Goal: Check status

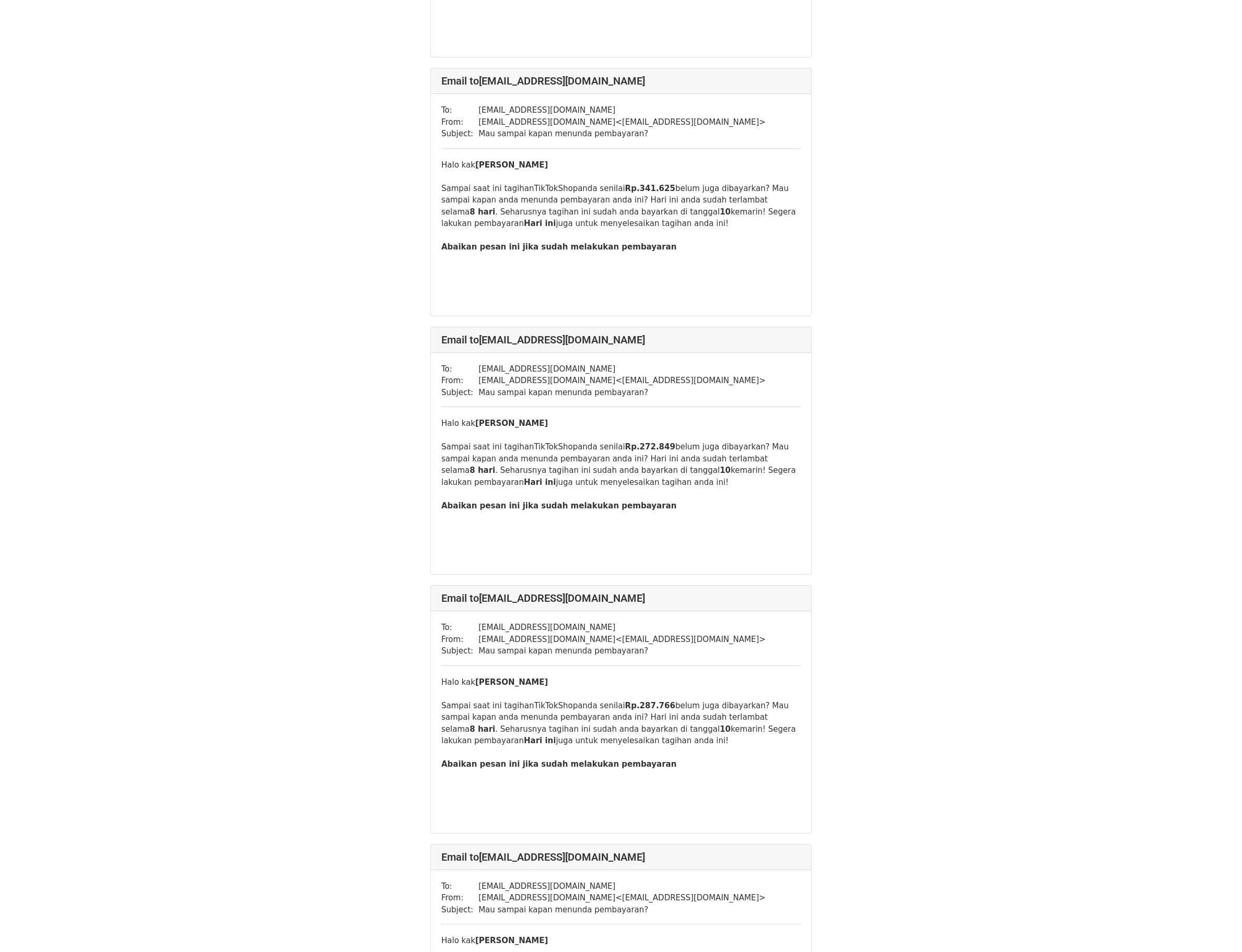
scroll to position [7204, 0]
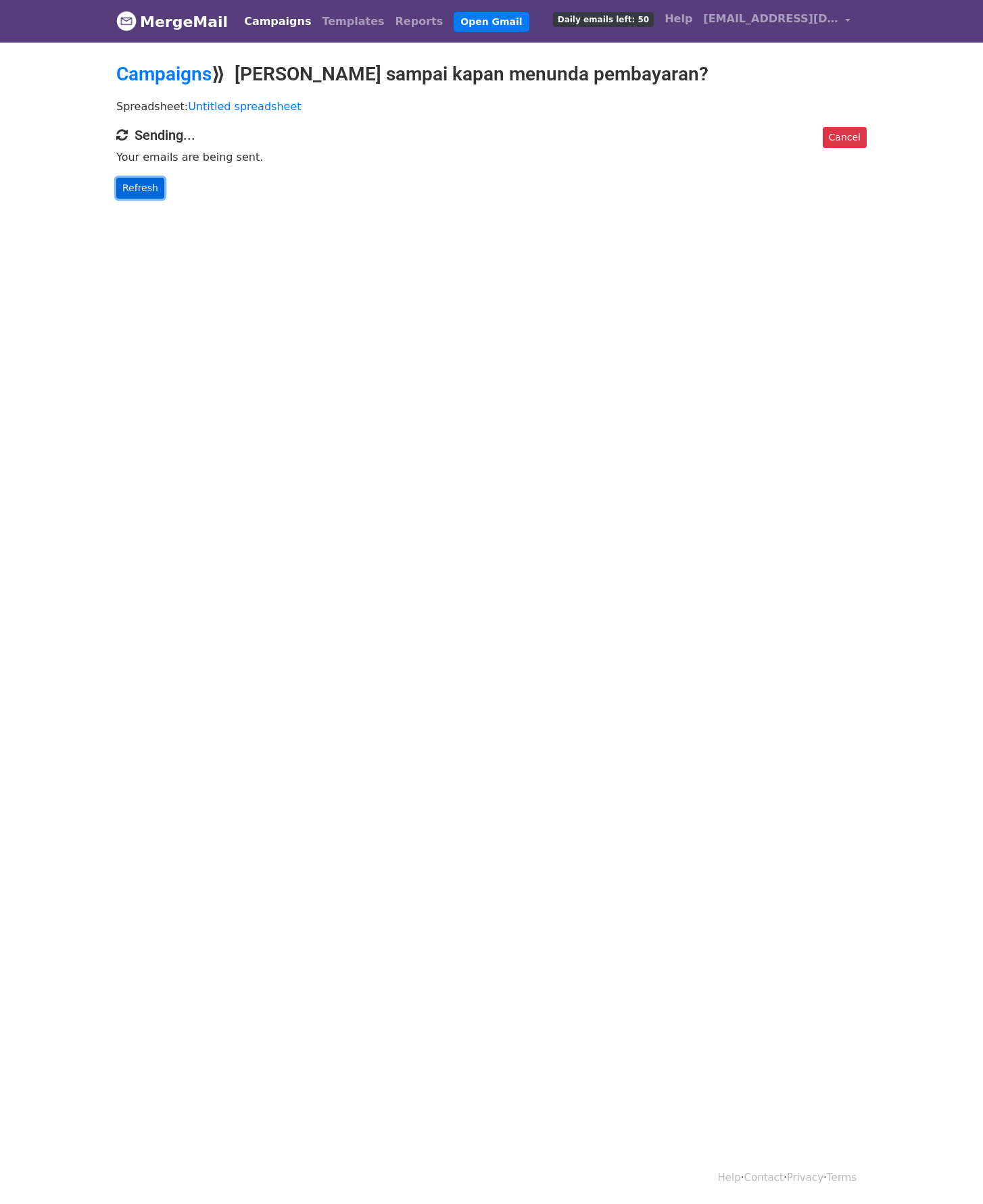
click at [134, 183] on link "Refresh" at bounding box center [140, 188] width 48 height 21
